Goal: Obtain resource: Download file/media

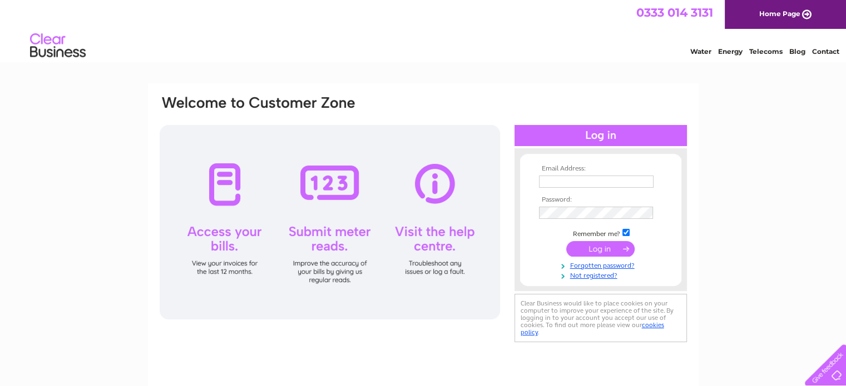
type input "[EMAIL_ADDRESS][DOMAIN_NAME]"
click at [589, 249] on input "submit" at bounding box center [600, 249] width 68 height 16
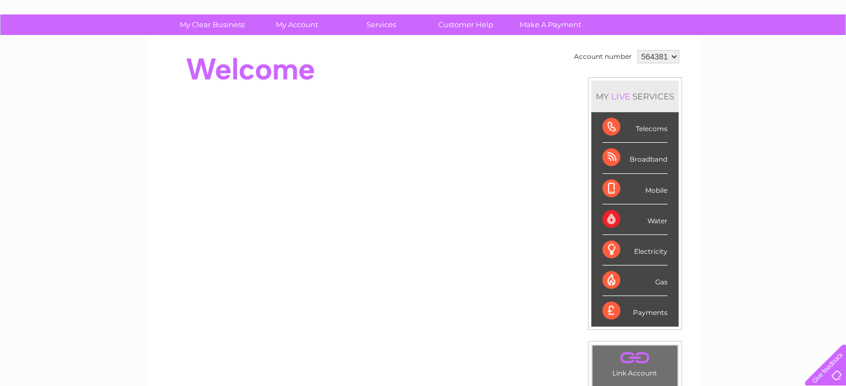
scroll to position [68, 0]
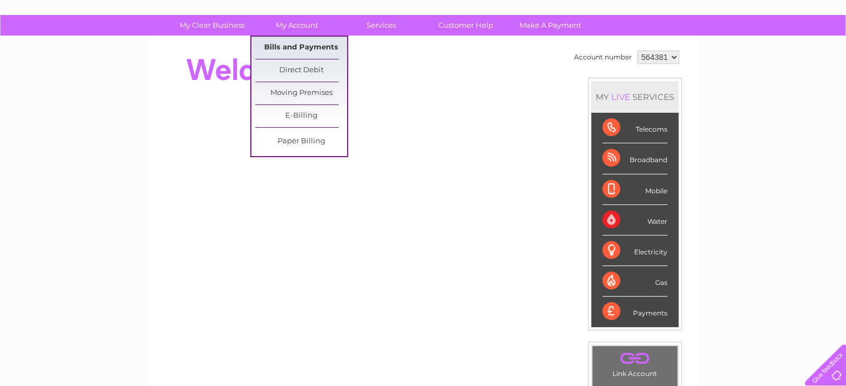
click at [300, 44] on link "Bills and Payments" at bounding box center [301, 48] width 92 height 22
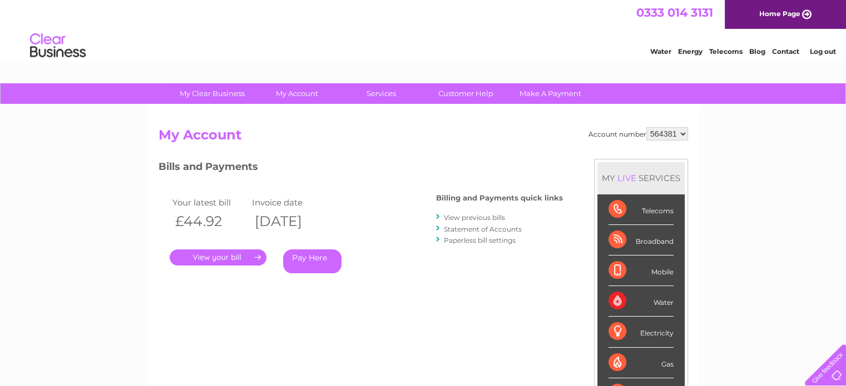
click at [462, 217] on link "View previous bills" at bounding box center [474, 218] width 61 height 8
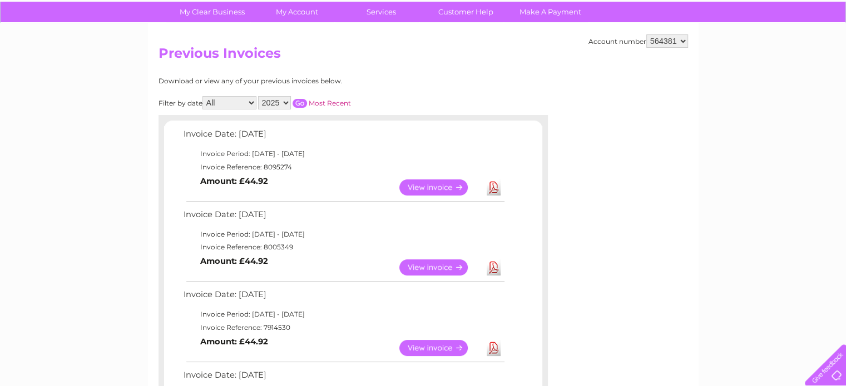
scroll to position [89, 0]
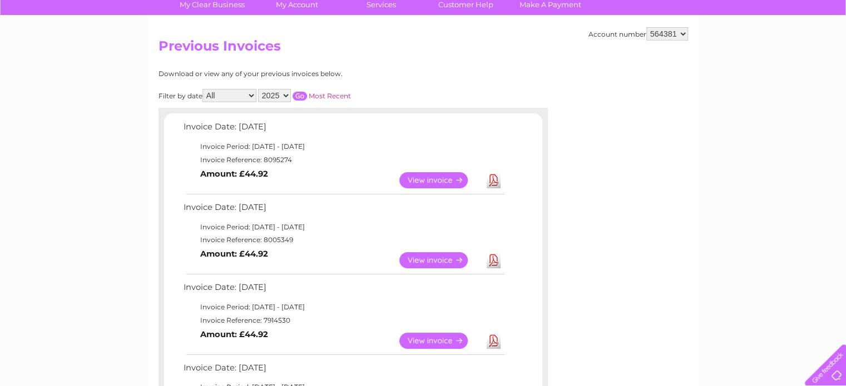
click at [495, 261] on link "Download" at bounding box center [494, 260] width 14 height 16
